Goal: Navigation & Orientation: Find specific page/section

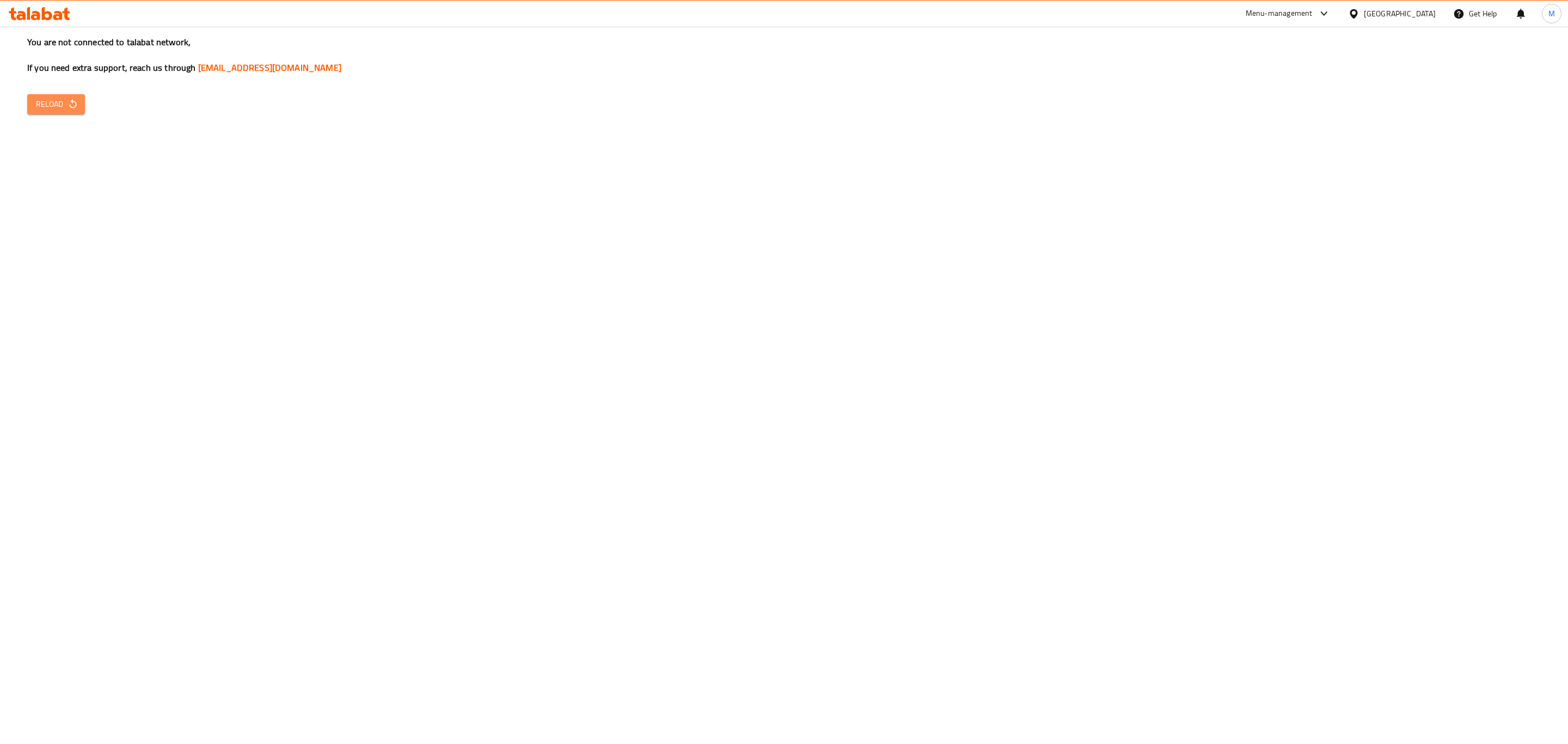
click at [48, 105] on span "Reload" at bounding box center [56, 104] width 40 height 13
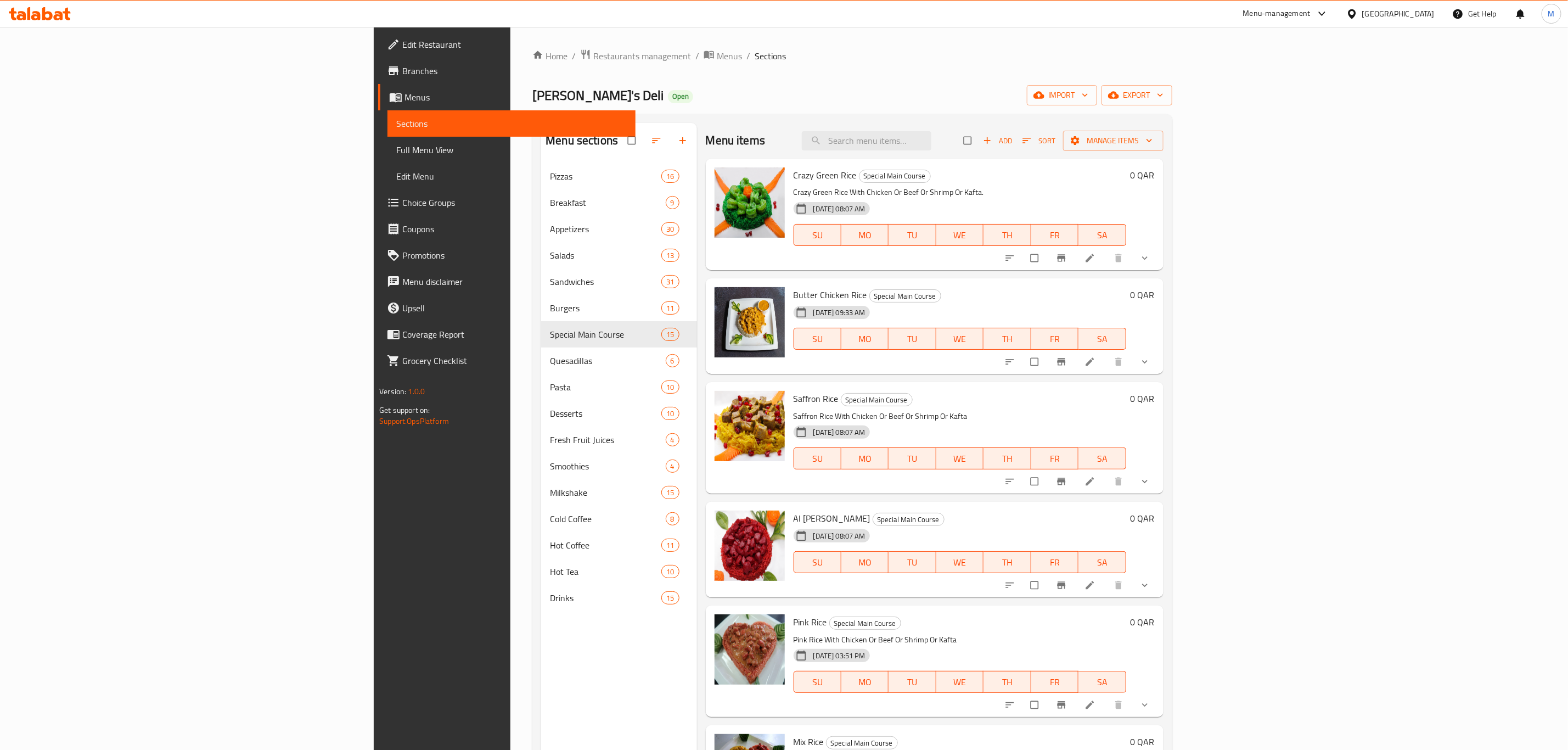
click at [1362, 17] on div at bounding box center [1354, 14] width 16 height 12
click at [1288, 121] on div "Egypt" at bounding box center [1316, 113] width 90 height 25
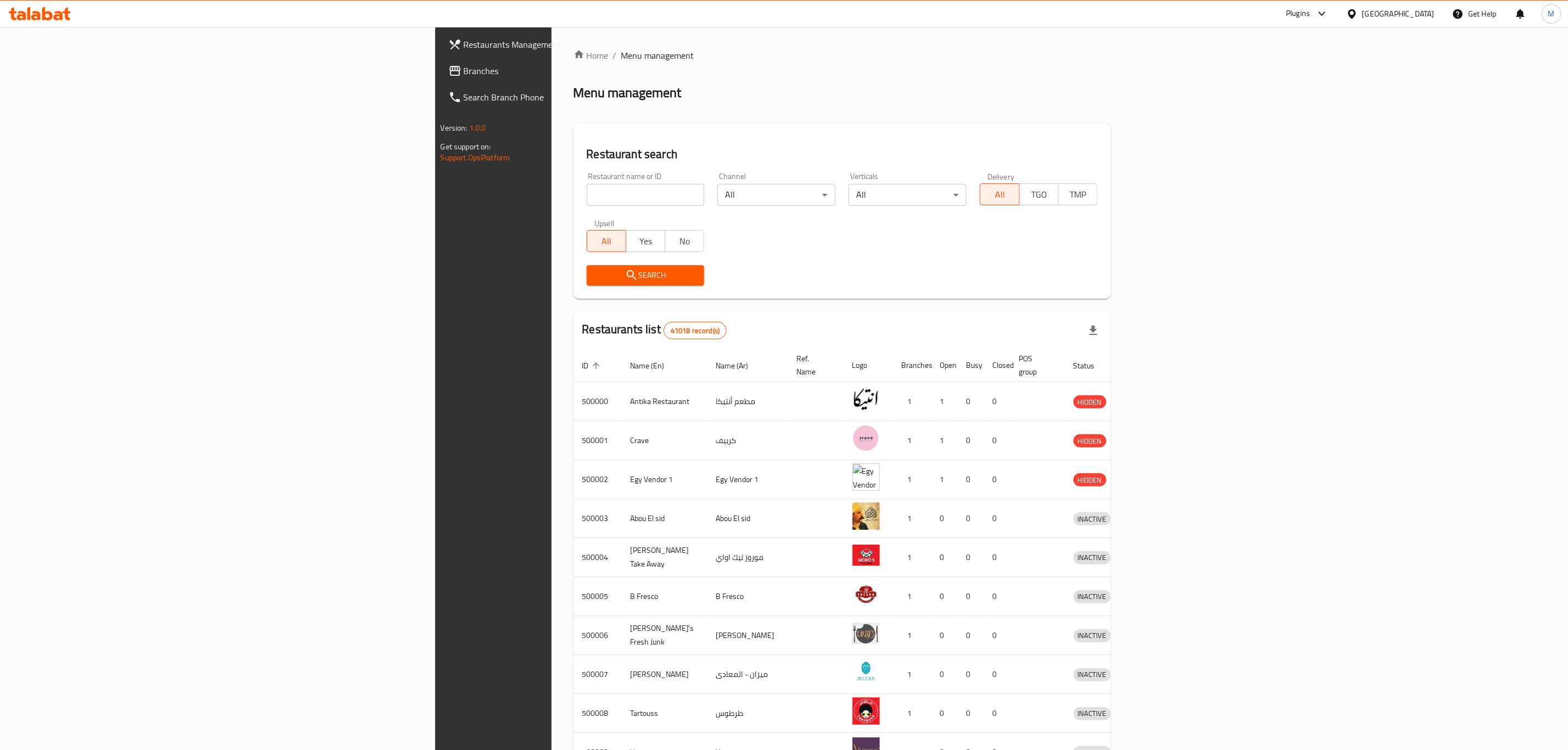
click at [464, 68] on span "Branches" at bounding box center [576, 71] width 225 height 13
